Goal: Task Accomplishment & Management: Use online tool/utility

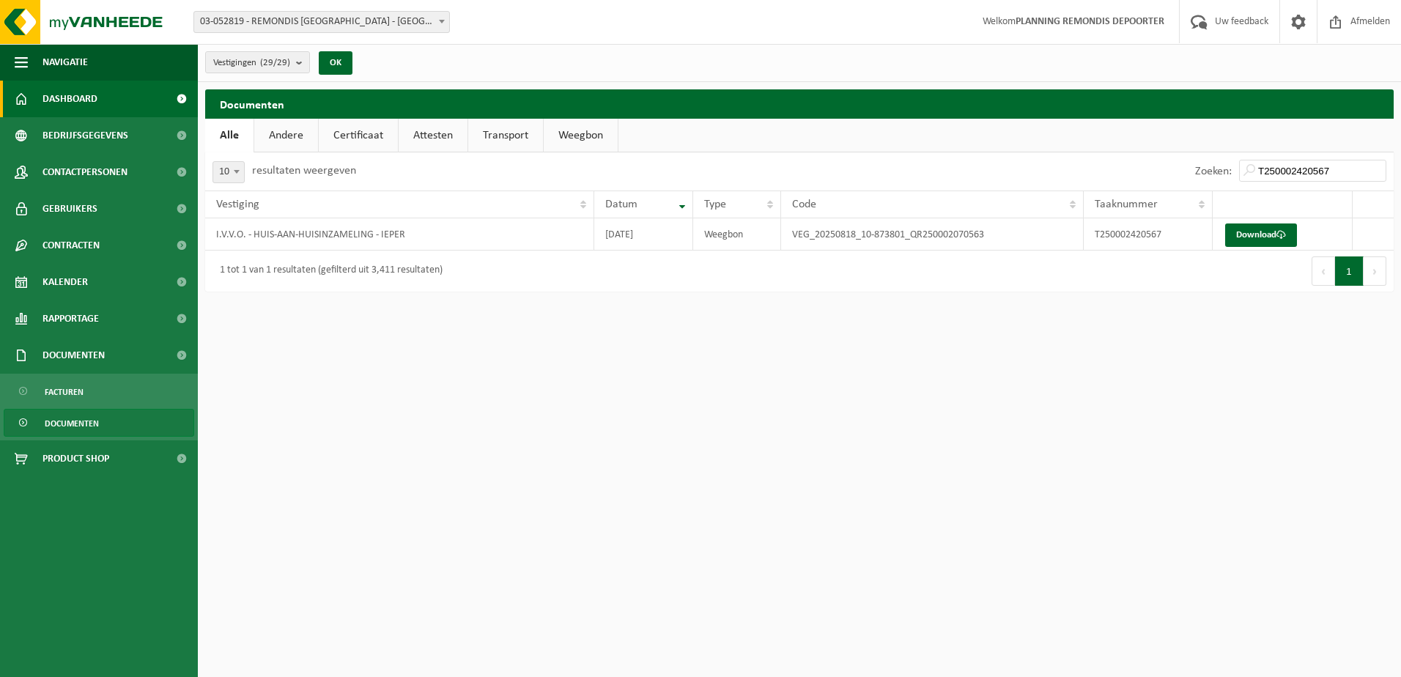
click at [114, 98] on link "Dashboard" at bounding box center [99, 99] width 198 height 37
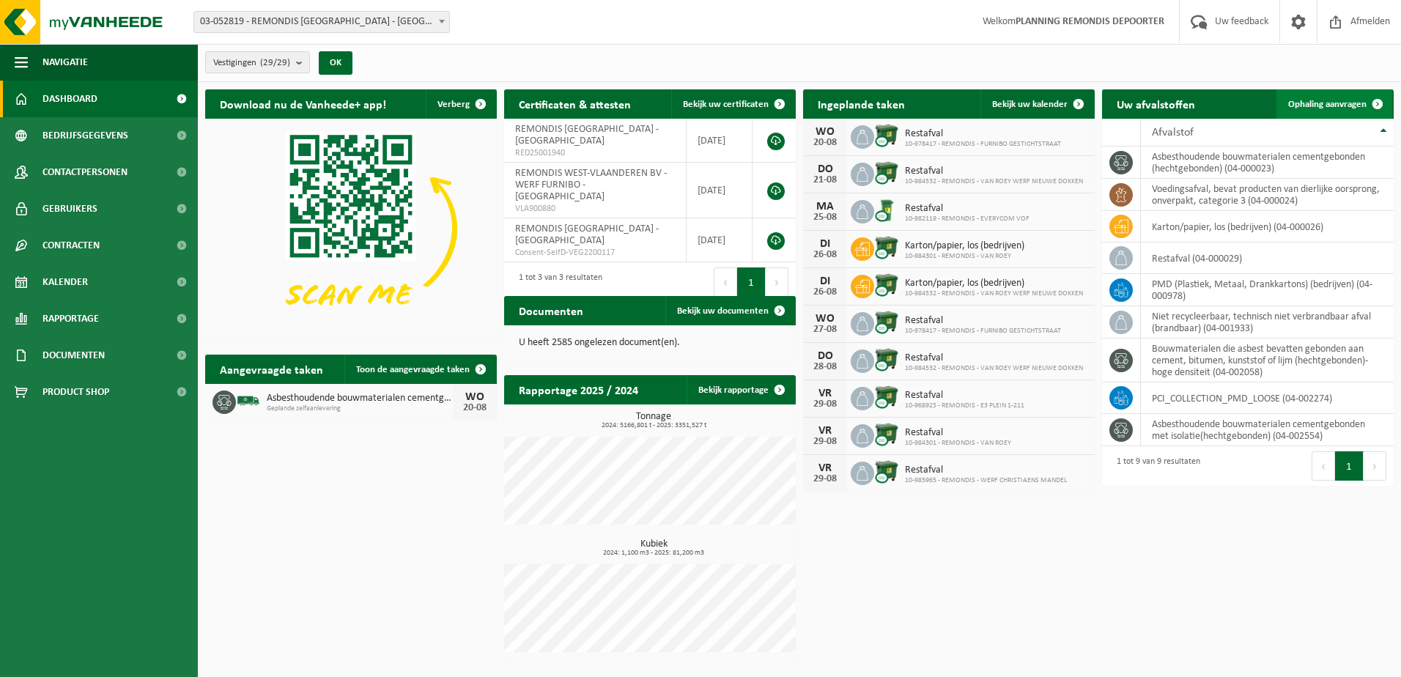
click at [1308, 100] on span "Ophaling aanvragen" at bounding box center [1327, 105] width 78 height 10
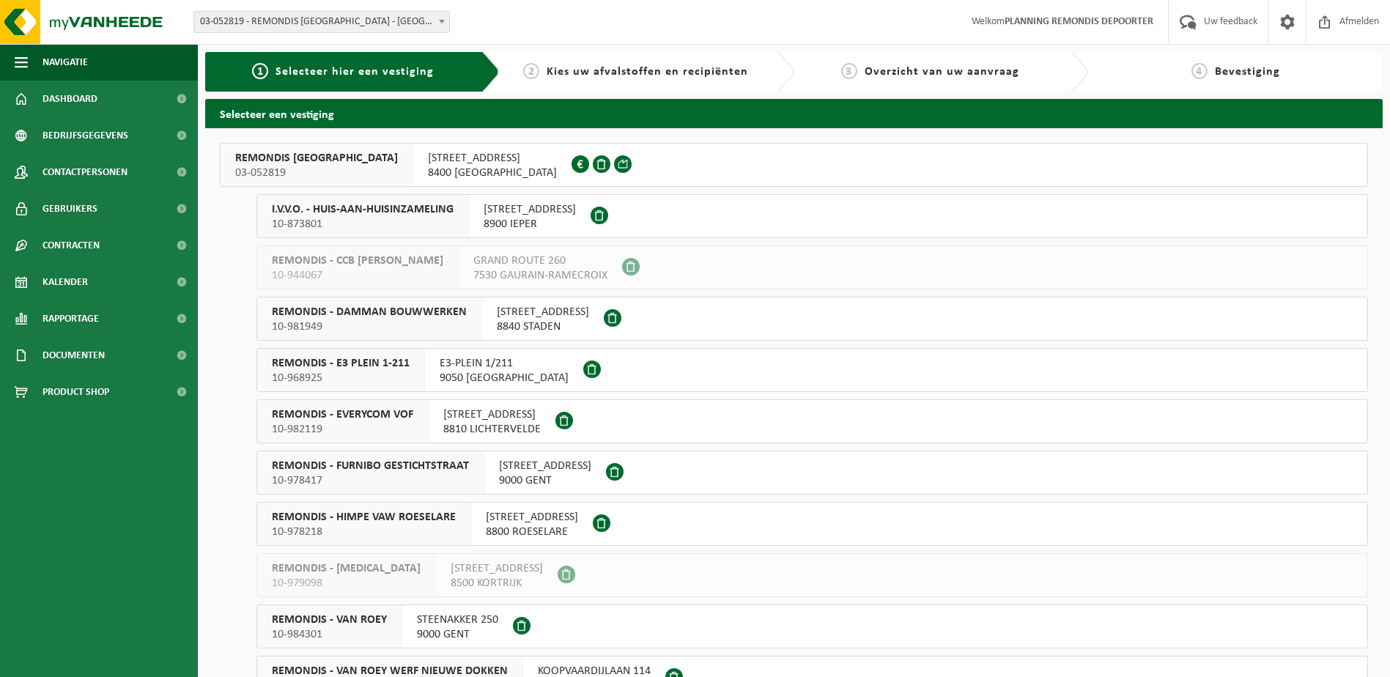
click at [423, 215] on span "I.V.V.O. - HUIS-AAN-HUISINZAMELING" at bounding box center [363, 209] width 182 height 15
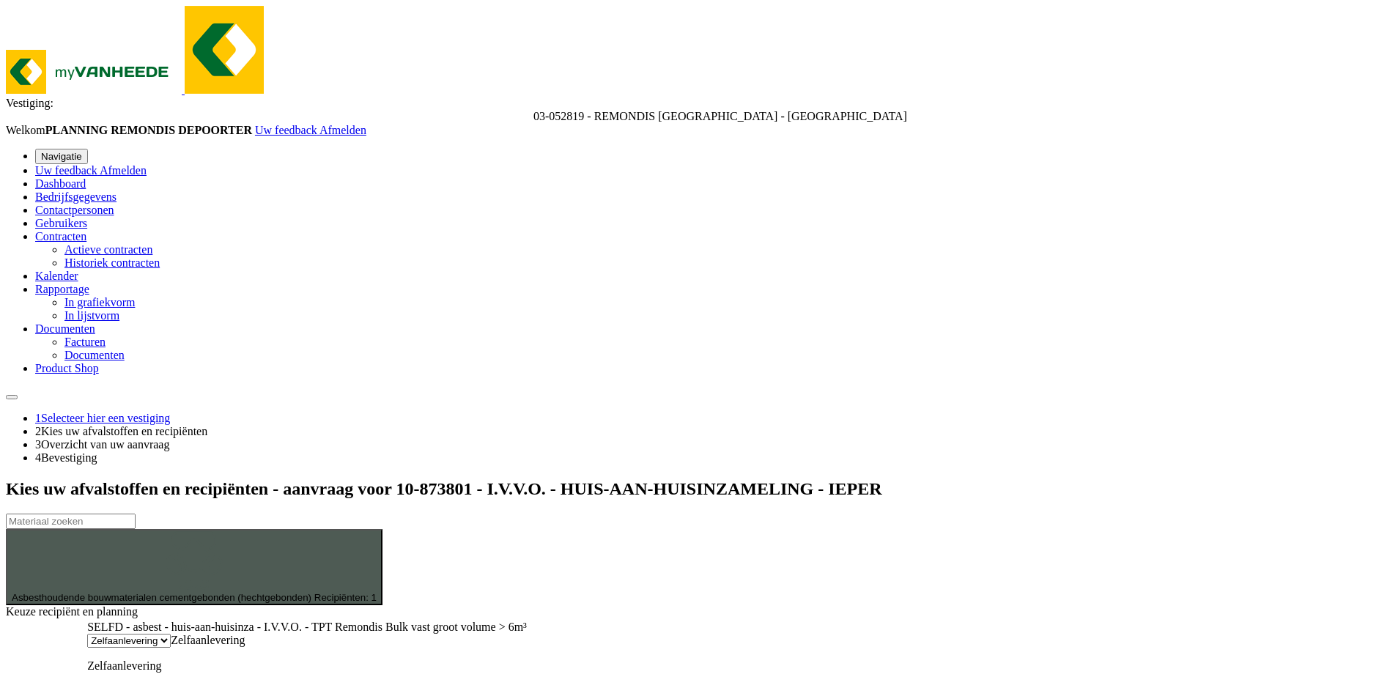
click at [527, 620] on div "SELFD - asbest - huis-aan-huisinza - I.V.V.O. - TPT Remondis Bulk vast groot vo…" at bounding box center [307, 675] width 440 height 110
type input "Van 2025-08-20"
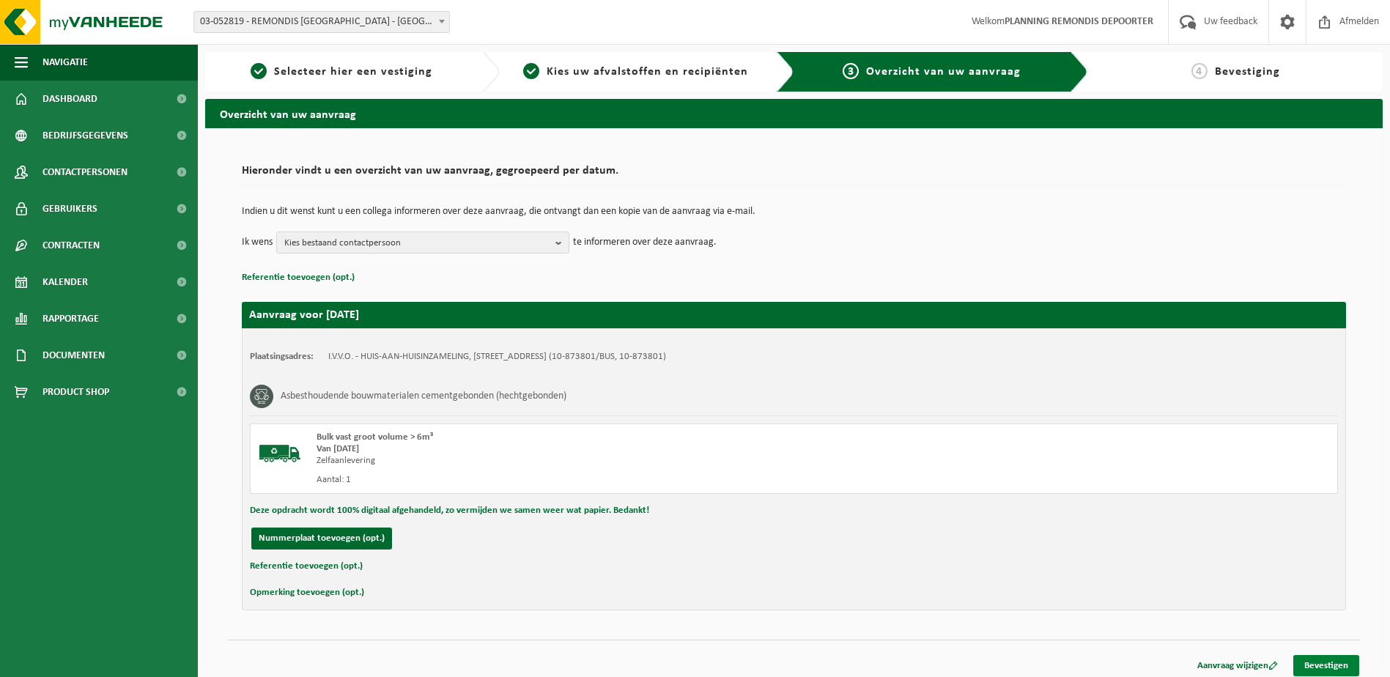
click at [1325, 662] on link "Bevestigen" at bounding box center [1326, 665] width 66 height 21
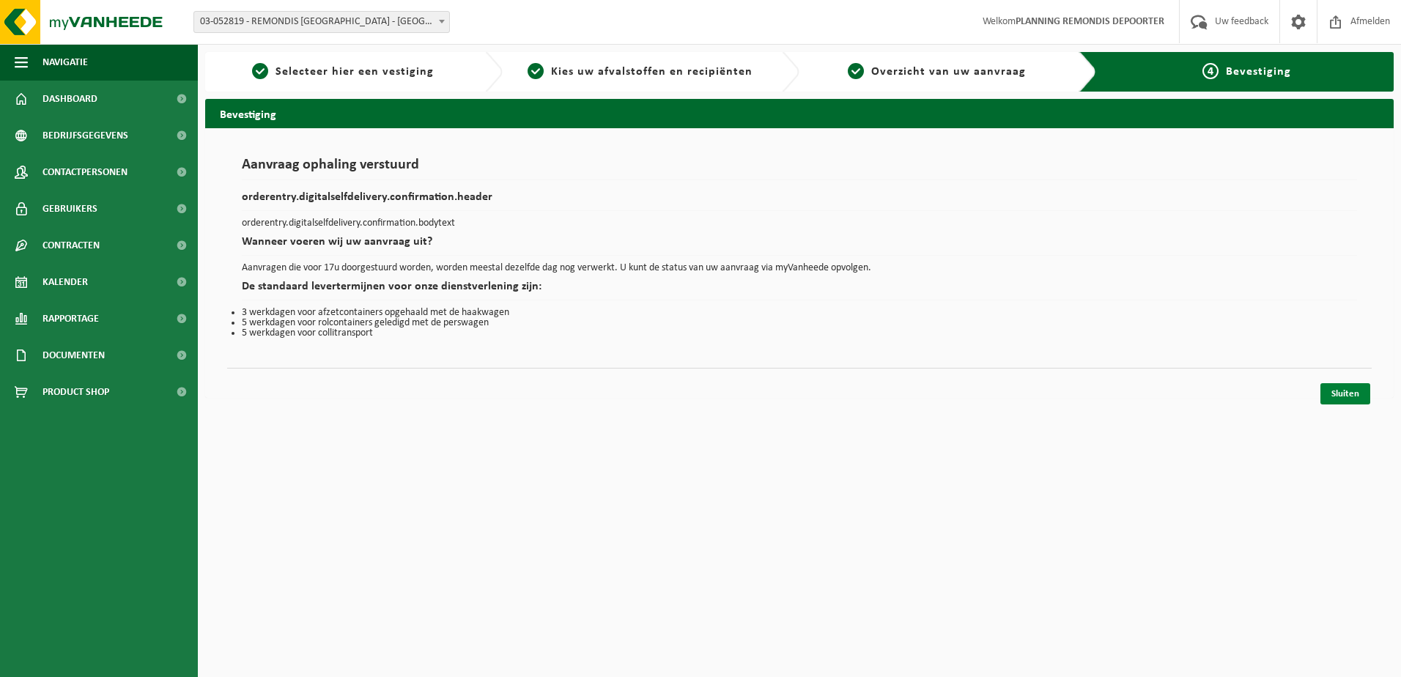
click at [1335, 388] on link "Sluiten" at bounding box center [1345, 393] width 50 height 21
